Goal: Task Accomplishment & Management: Manage account settings

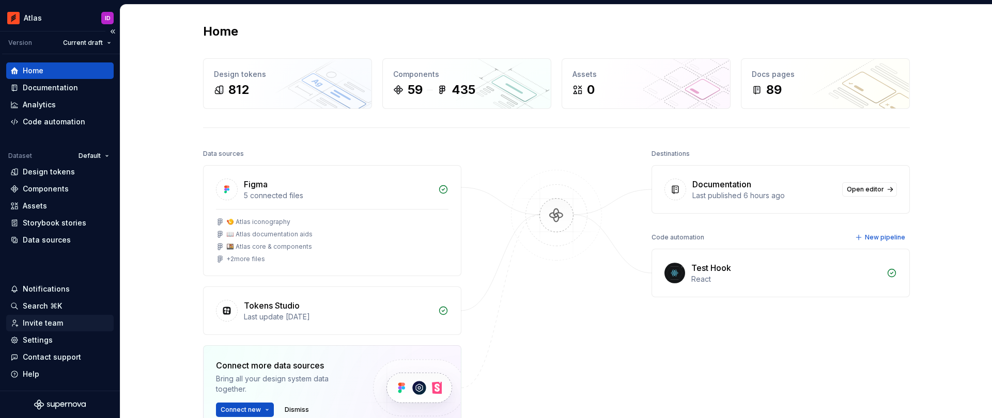
click at [54, 328] on div "Invite team" at bounding box center [43, 323] width 40 height 10
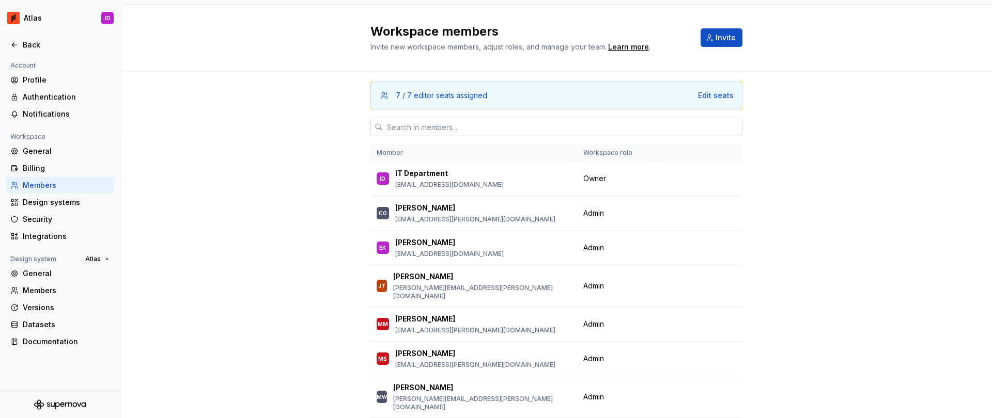
click at [445, 116] on div at bounding box center [556, 127] width 372 height 35
click at [444, 124] on input "text" at bounding box center [563, 127] width 360 height 19
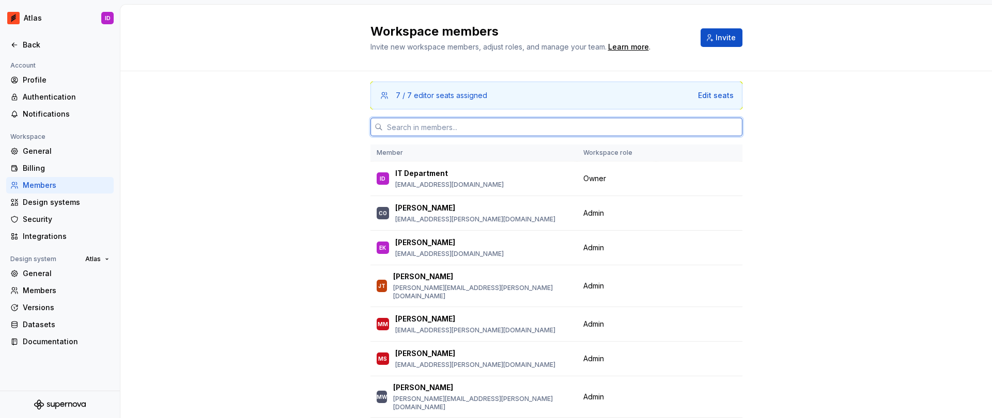
paste input "[EMAIL_ADDRESS][PERSON_NAME][DOMAIN_NAME]"
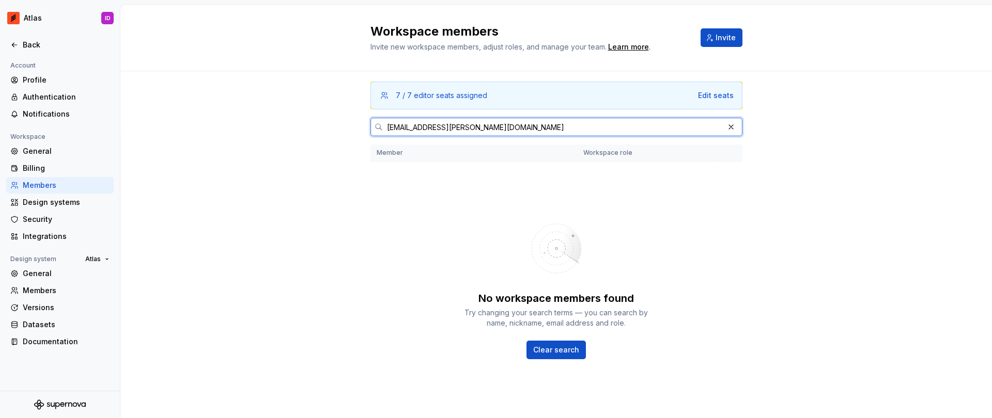
type input "[EMAIL_ADDRESS][PERSON_NAME][DOMAIN_NAME]"
click at [724, 130] on button "button" at bounding box center [731, 127] width 14 height 14
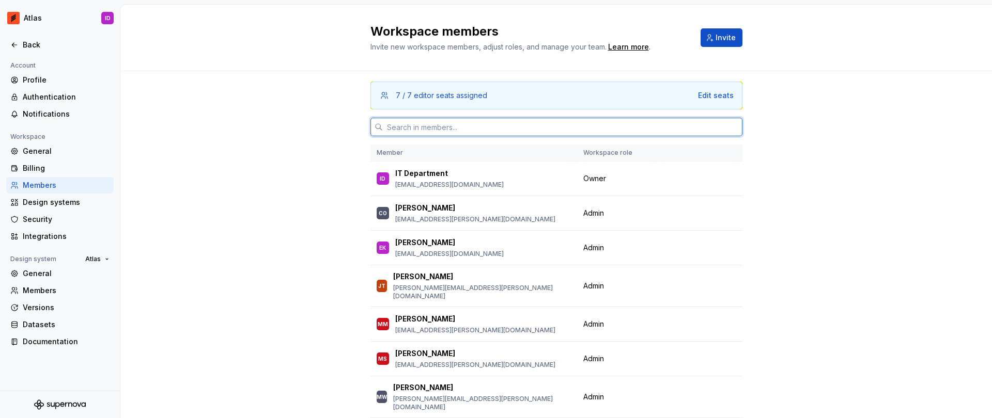
click at [635, 124] on input "text" at bounding box center [563, 127] width 360 height 19
paste input "[PERSON_NAME][EMAIL_ADDRESS][DOMAIN_NAME]"
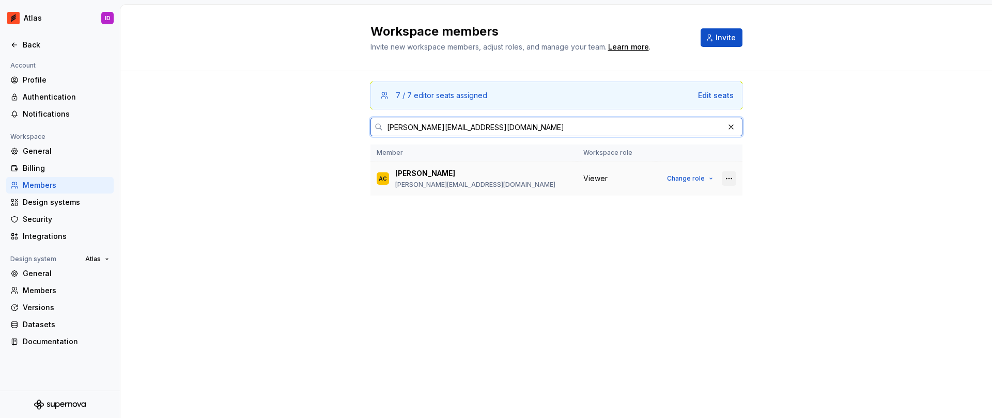
type input "[PERSON_NAME][EMAIL_ADDRESS][DOMAIN_NAME]"
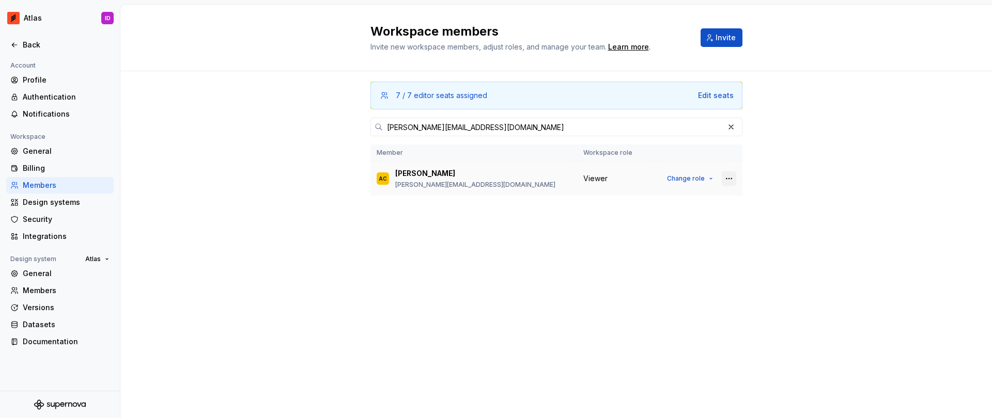
click at [730, 178] on button "button" at bounding box center [729, 179] width 14 height 14
click at [685, 193] on span "Remove from workspace" at bounding box center [668, 199] width 129 height 17
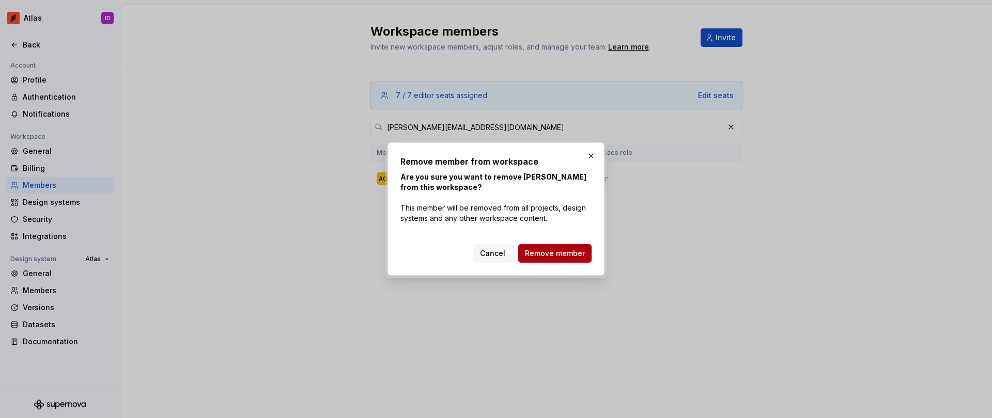
click at [564, 248] on button "Remove member" at bounding box center [554, 253] width 73 height 19
